Goal: Information Seeking & Learning: Learn about a topic

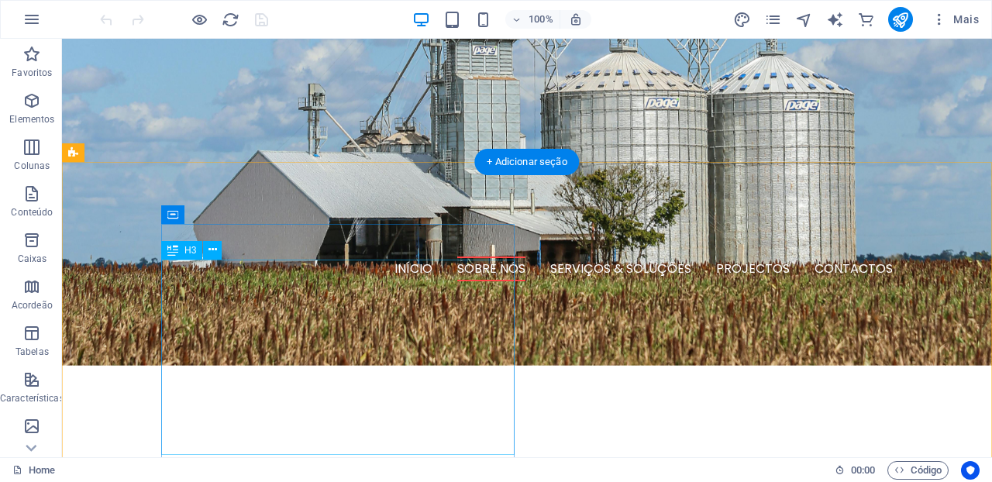
scroll to position [363, 0]
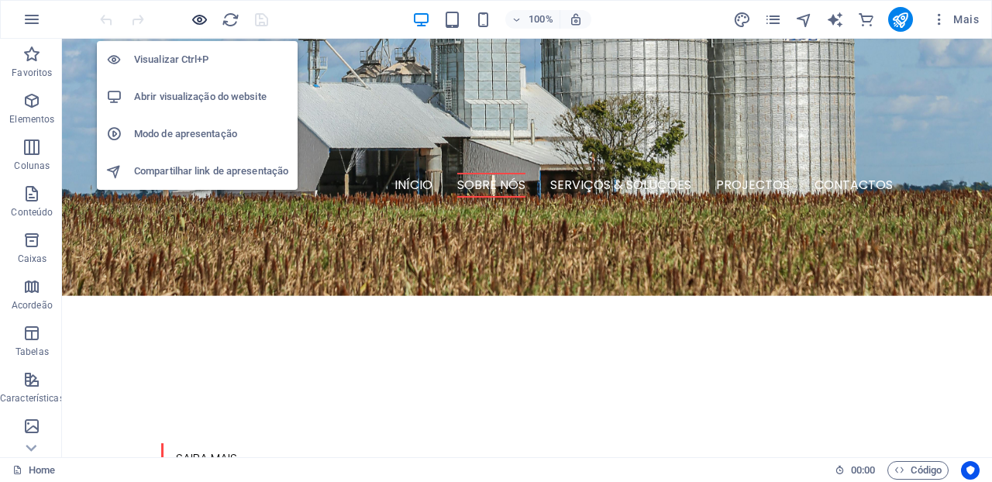
click at [198, 21] on icon "button" at bounding box center [200, 20] width 18 height 18
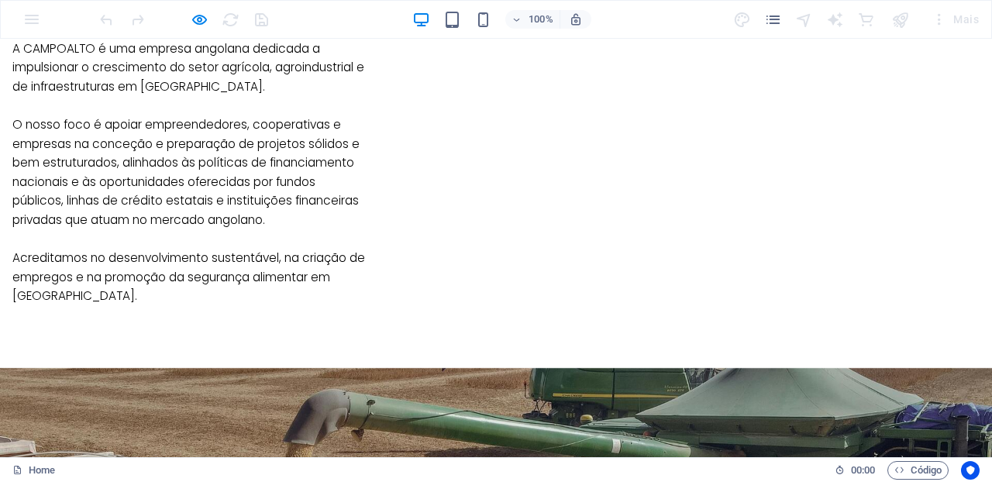
scroll to position [1196, 0]
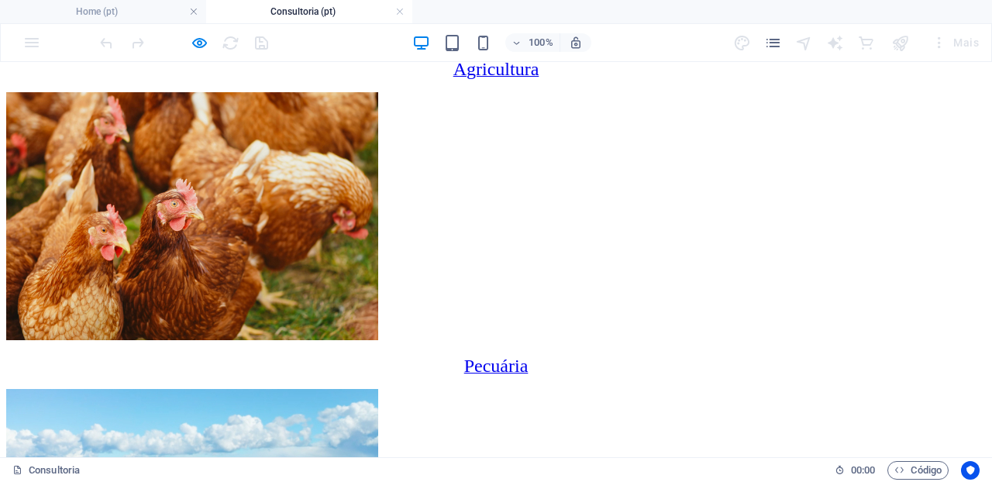
scroll to position [2990, 0]
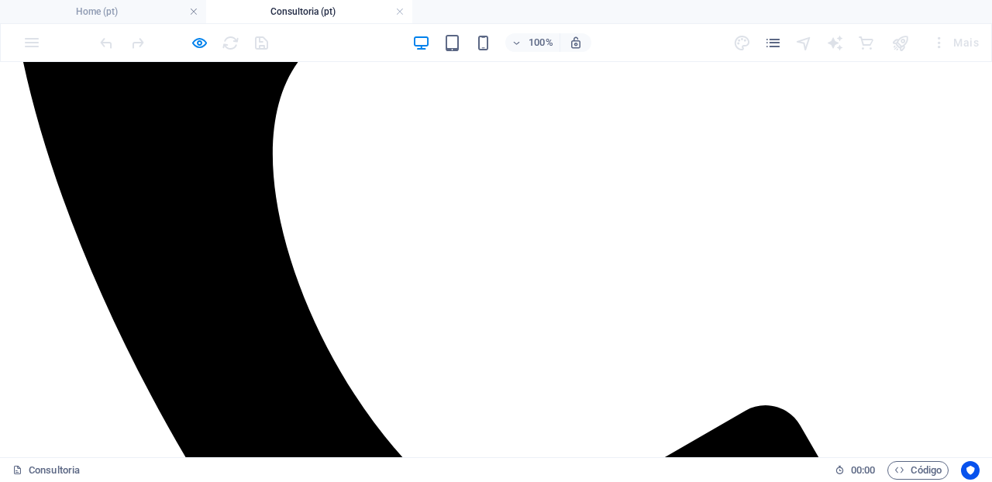
scroll to position [1130, 0]
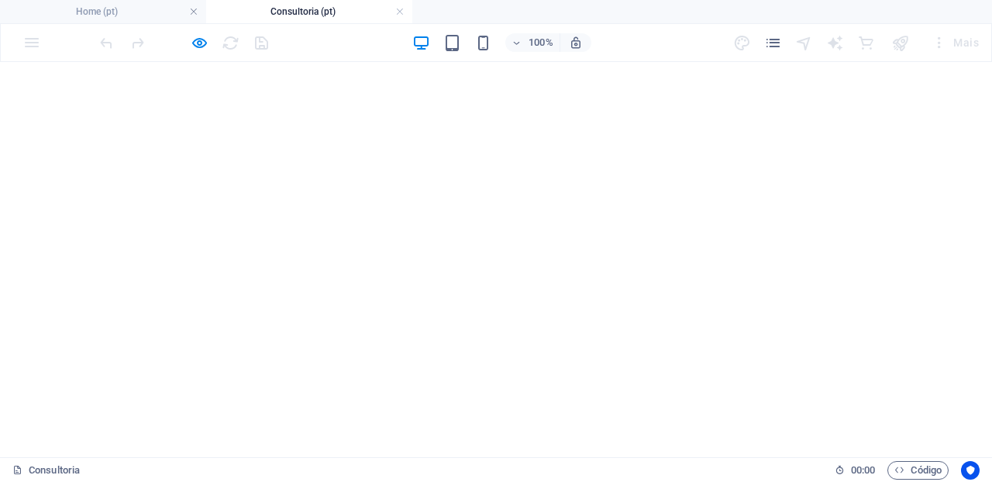
scroll to position [0, 0]
